Goal: Information Seeking & Learning: Understand process/instructions

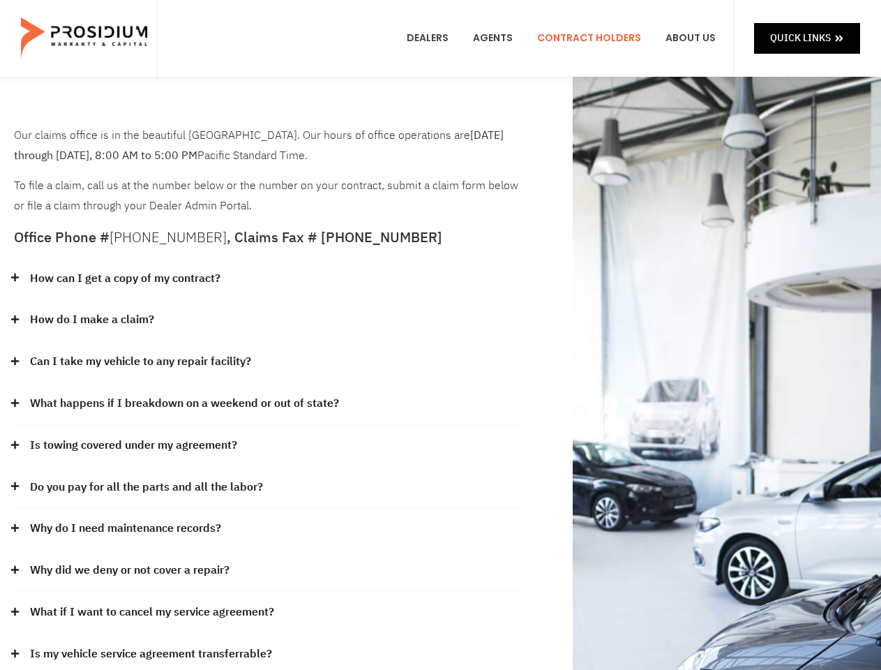
click at [440, 335] on div "How do I make a claim?" at bounding box center [267, 320] width 507 height 42
click at [267, 279] on div "How can I get a copy of my contract?" at bounding box center [267, 279] width 507 height 42
click at [124, 278] on link "How can I get a copy of my contract?" at bounding box center [125, 279] width 190 height 20
click at [267, 320] on div "How do I make a claim?" at bounding box center [267, 320] width 507 height 42
click at [91, 320] on link "How do I make a claim?" at bounding box center [92, 320] width 124 height 20
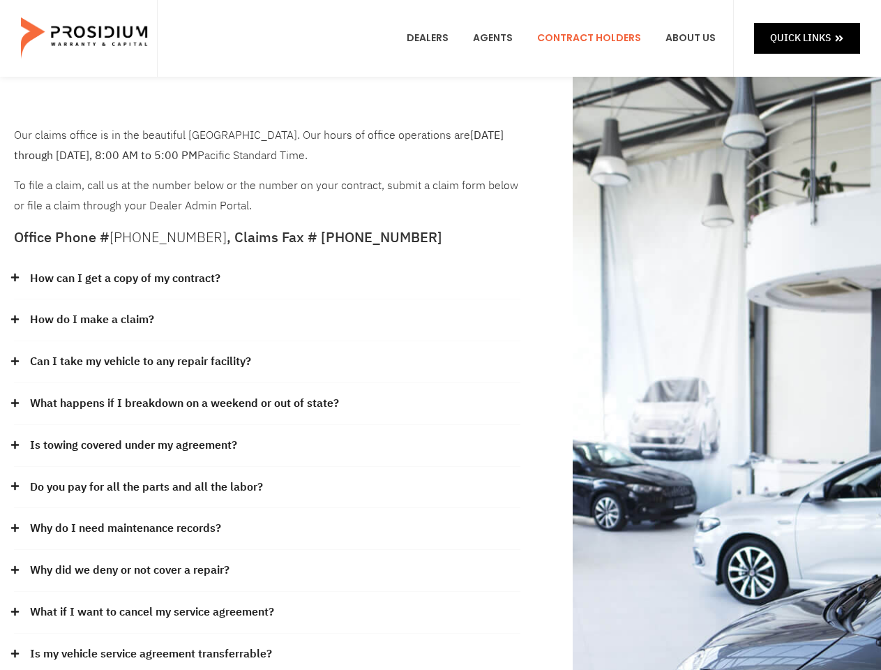
click at [267, 362] on div "Can I take my vehicle to any repair facility?" at bounding box center [267, 362] width 507 height 42
click at [141, 361] on link "Can I take my vehicle to any repair facility?" at bounding box center [140, 362] width 221 height 20
click at [267, 404] on link "What happens if I breakdown on a weekend or out of state?" at bounding box center [184, 404] width 309 height 20
click at [183, 403] on link "What happens if I breakdown on a weekend or out of state?" at bounding box center [184, 404] width 309 height 20
click at [267, 446] on div "Is towing covered under my agreement?" at bounding box center [267, 446] width 507 height 42
